Goal: Navigation & Orientation: Understand site structure

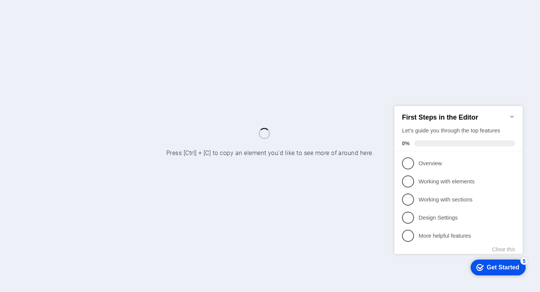
click at [513, 113] on icon "Minimize checklist" at bounding box center [512, 116] width 6 height 6
